Goal: Use online tool/utility: Utilize a website feature to perform a specific function

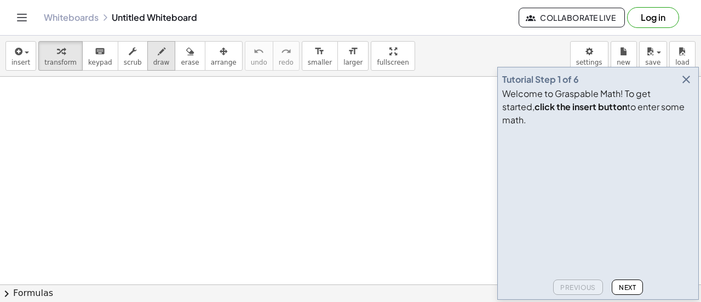
click at [158, 49] on icon "button" at bounding box center [162, 51] width 8 height 13
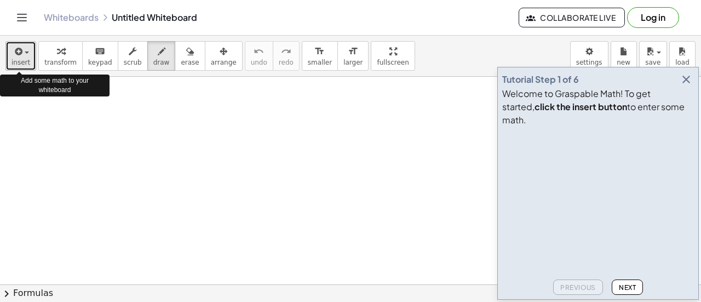
click at [7, 65] on button "insert" at bounding box center [20, 56] width 31 height 30
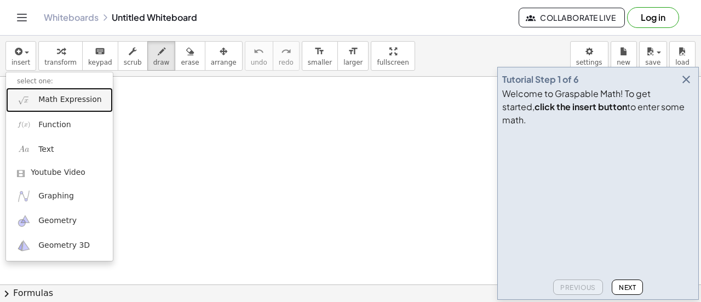
click at [66, 93] on link "Math Expression" at bounding box center [59, 100] width 107 height 25
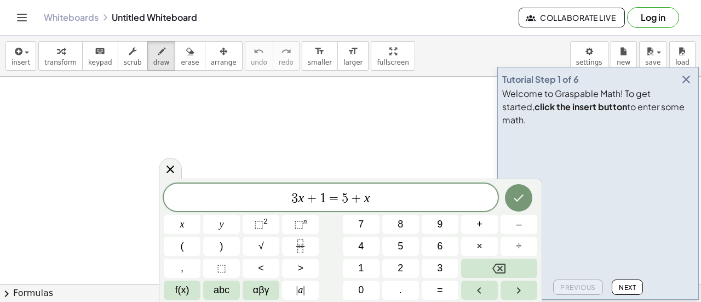
click at [371, 202] on span "3 x + 1 = 5 + x ​" at bounding box center [331, 198] width 334 height 15
click at [361, 229] on span "7" at bounding box center [360, 224] width 5 height 15
click at [191, 227] on button "x" at bounding box center [182, 224] width 37 height 19
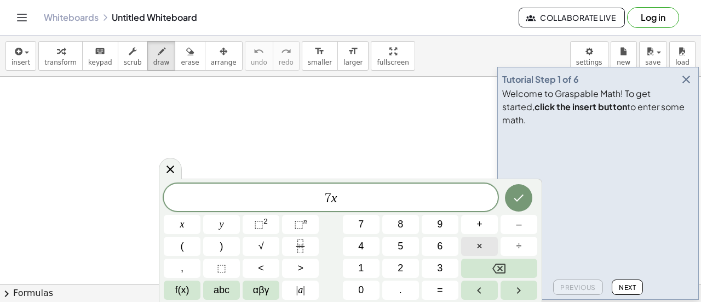
click at [473, 239] on button "×" at bounding box center [479, 246] width 37 height 19
click at [516, 243] on button "÷" at bounding box center [519, 246] width 37 height 19
click at [436, 238] on button "6" at bounding box center [440, 246] width 37 height 19
click at [386, 242] on button "5" at bounding box center [400, 246] width 37 height 19
click at [446, 290] on button "=" at bounding box center [440, 289] width 37 height 19
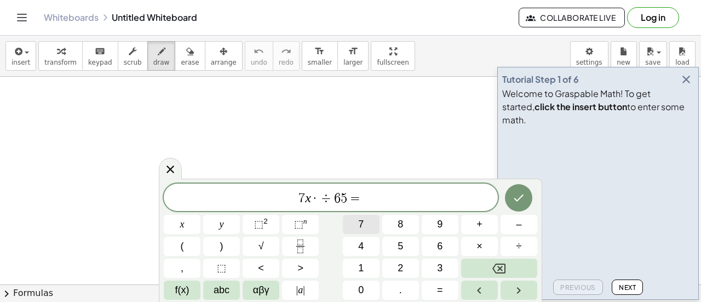
click at [371, 232] on button "7" at bounding box center [361, 224] width 37 height 19
click at [398, 235] on div "7 x · ÷ 6 5 = 7 x y ⬚ 2 ⬚ n 7 8 9 + – ( ) √ 4 5 6 × ÷ , ⬚ < > 1 2 3 f(x) abc αβ…" at bounding box center [350, 241] width 373 height 116
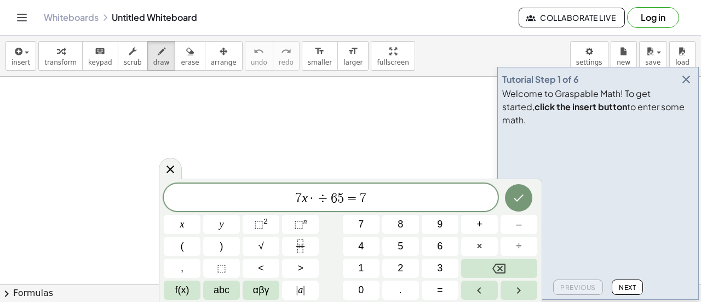
click at [398, 235] on div "7 x · ÷ 6 5 = 7 x y ⬚ 2 ⬚ n 7 8 9 + – ( ) √ 4 5 6 × ÷ , ⬚ < > 1 2 3 f(x) abc αβ…" at bounding box center [350, 241] width 373 height 116
click at [406, 220] on button "8" at bounding box center [400, 224] width 37 height 19
click at [514, 281] on button "Right arrow" at bounding box center [519, 289] width 37 height 19
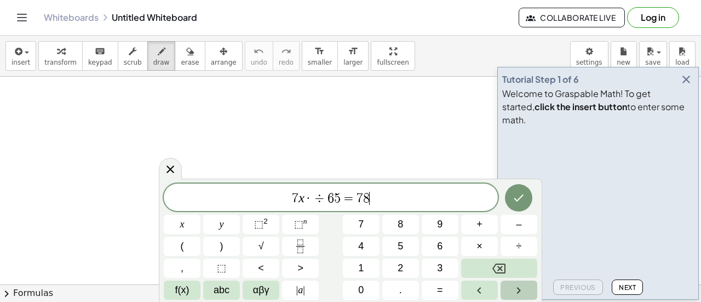
click at [514, 281] on button "Right arrow" at bounding box center [519, 289] width 37 height 19
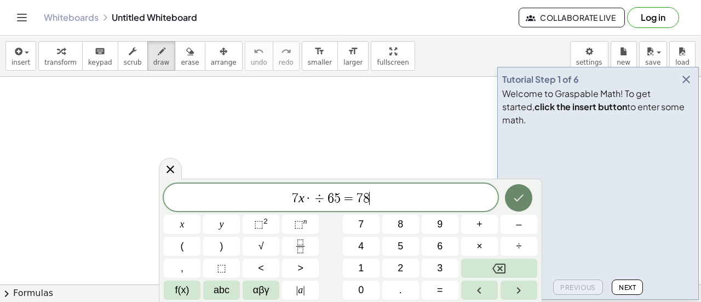
click at [519, 193] on icon "Done" at bounding box center [518, 197] width 13 height 13
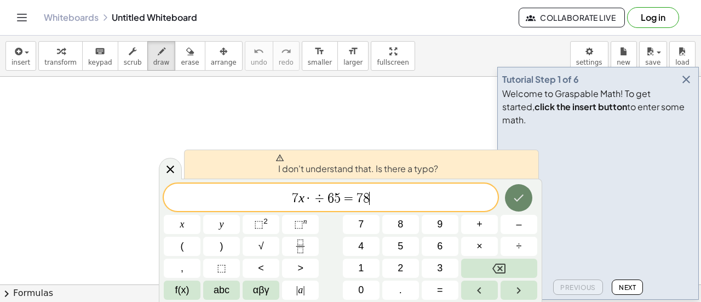
click at [519, 193] on icon "Done" at bounding box center [518, 197] width 13 height 13
drag, startPoint x: 184, startPoint y: 110, endPoint x: 183, endPoint y: 116, distance: 5.6
